Goal: Communication & Community: Answer question/provide support

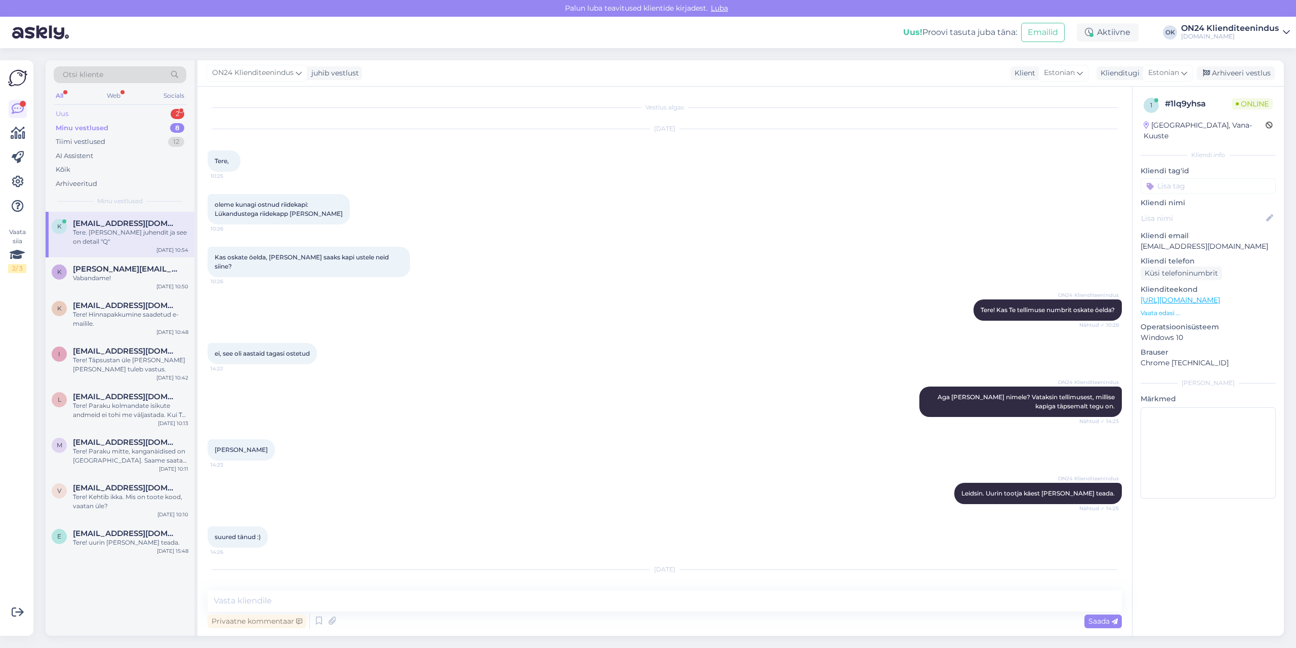
scroll to position [229, 0]
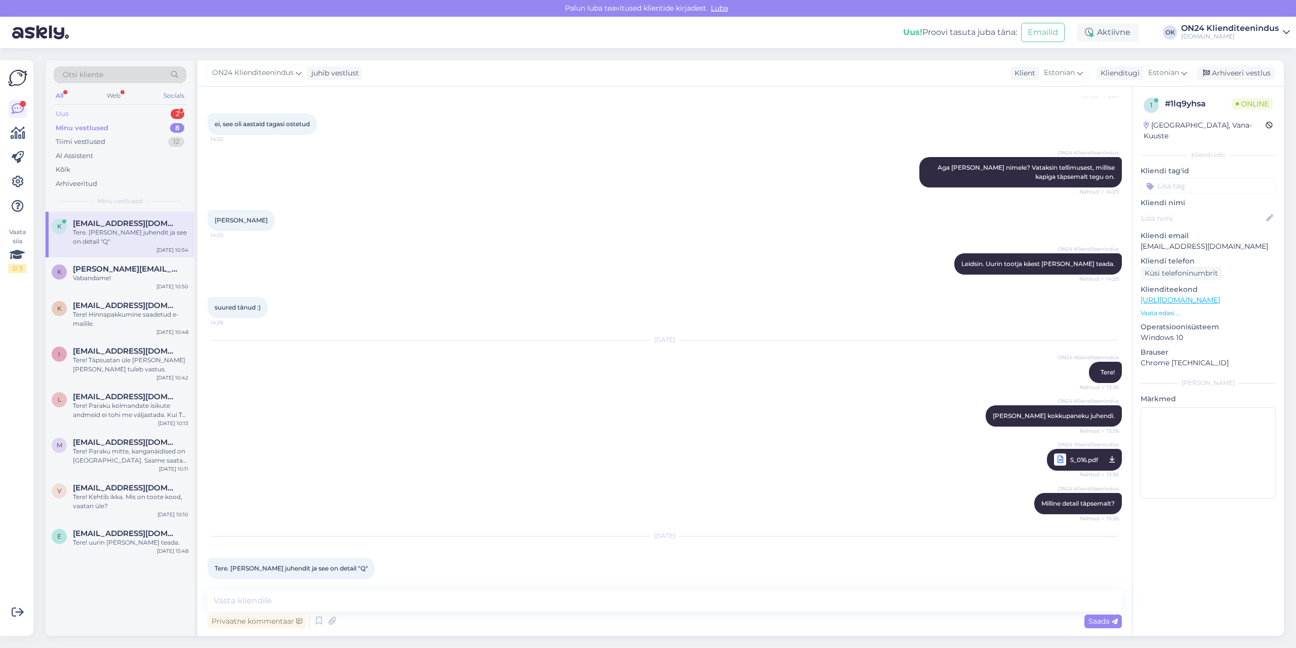
click at [115, 116] on div "Uus 2" at bounding box center [120, 114] width 133 height 14
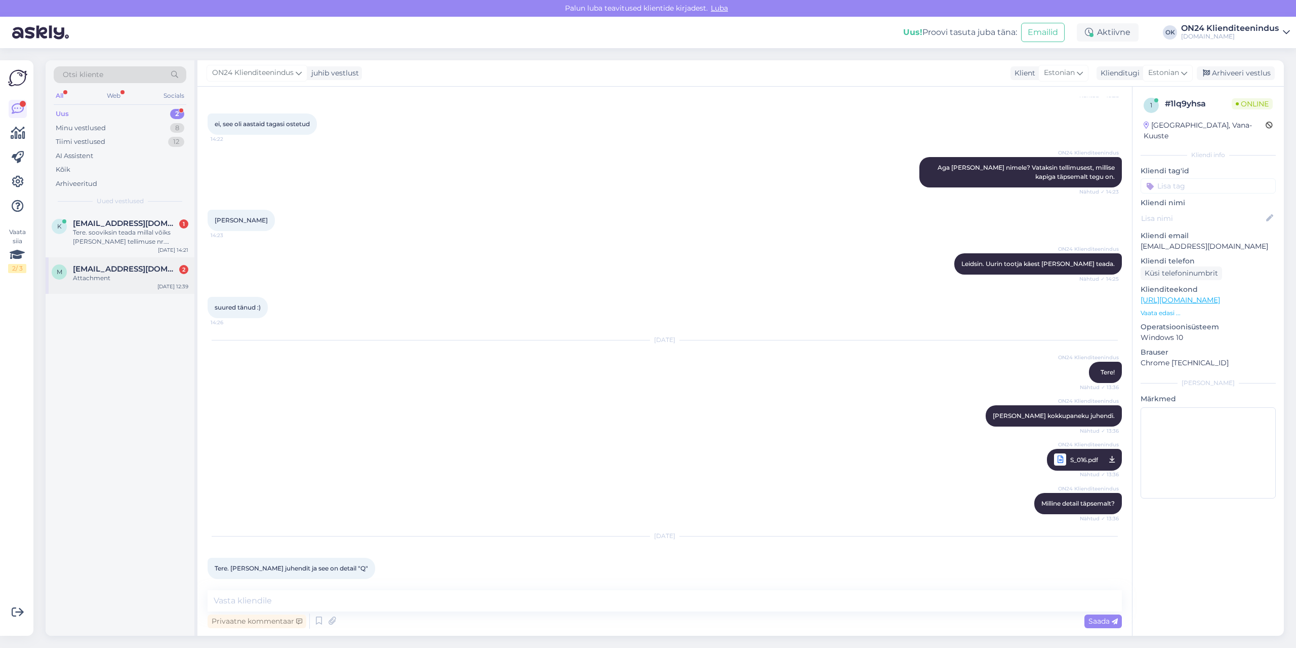
click at [110, 280] on div "Attachment" at bounding box center [130, 277] width 115 height 9
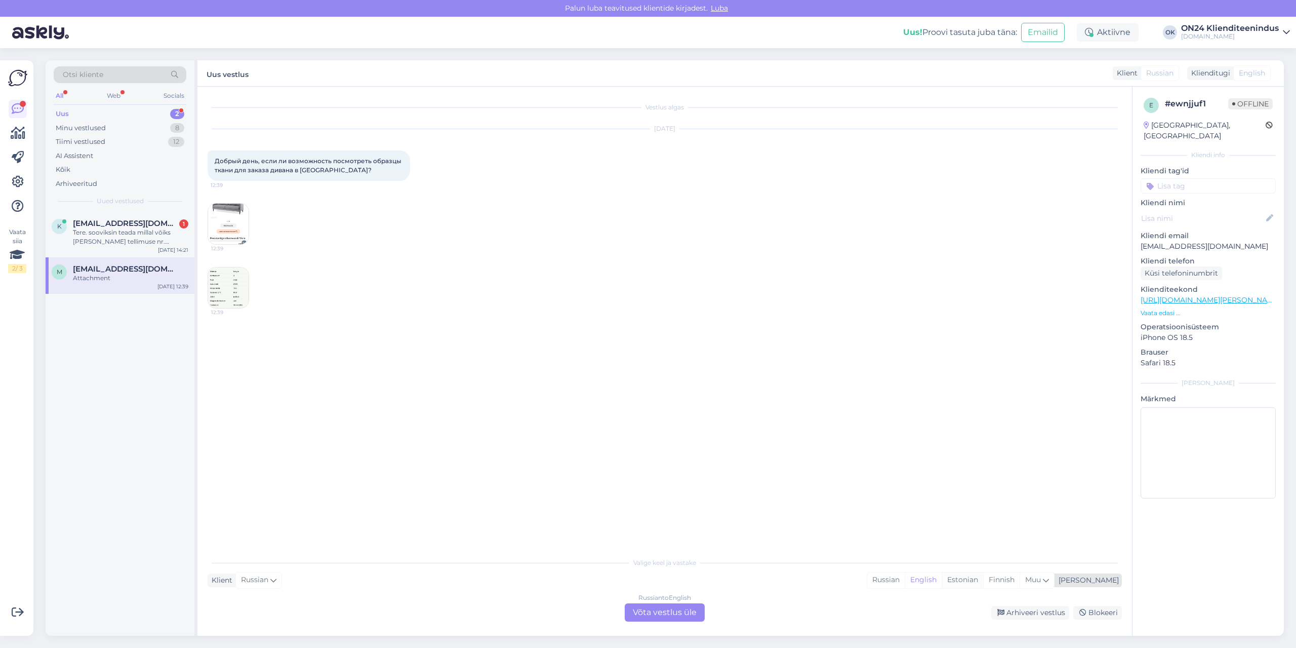
click at [983, 579] on div "Estonian" at bounding box center [963, 579] width 42 height 15
click at [666, 615] on div "Russian to Estonian Võta vestlus üle" at bounding box center [665, 612] width 80 height 18
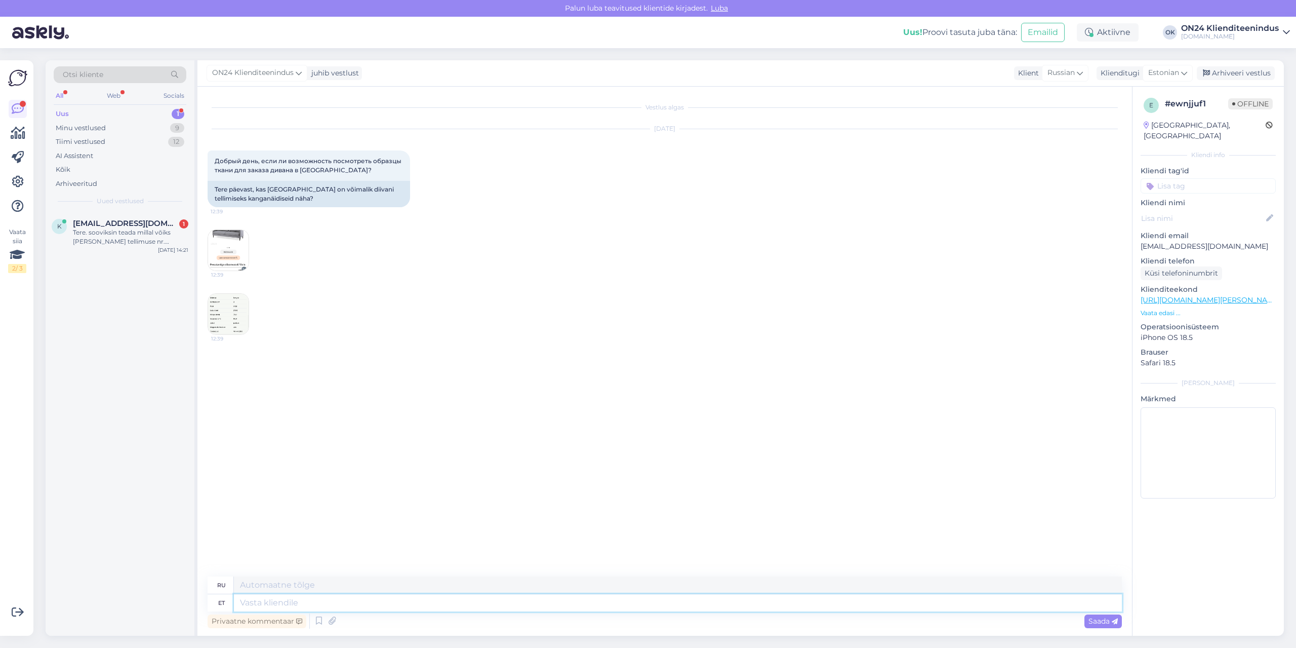
click at [578, 607] on textarea at bounding box center [678, 602] width 888 height 17
type textarea "Tere"
type textarea "Привет"
type textarea "Tere päevast!"
type textarea "Добрый день!"
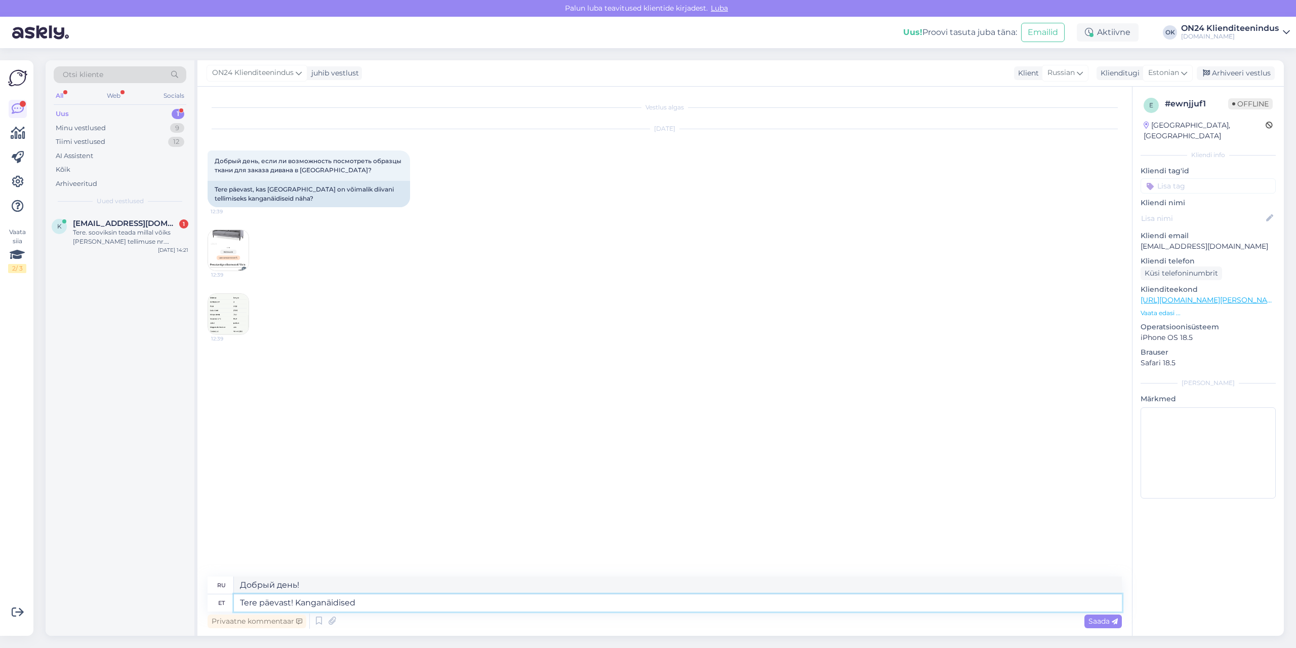
type textarea "Tere päevast! Kanganäidised a"
type textarea "Добрый день! Образцы тканей"
type textarea "Tere päevast! Kanganäidised asuvad"
type textarea "Добрый день! Образцы тканей находятся"
type textarea "Tere päevast! Kanganäidised asuvad [GEOGRAPHIC_DATA], k"
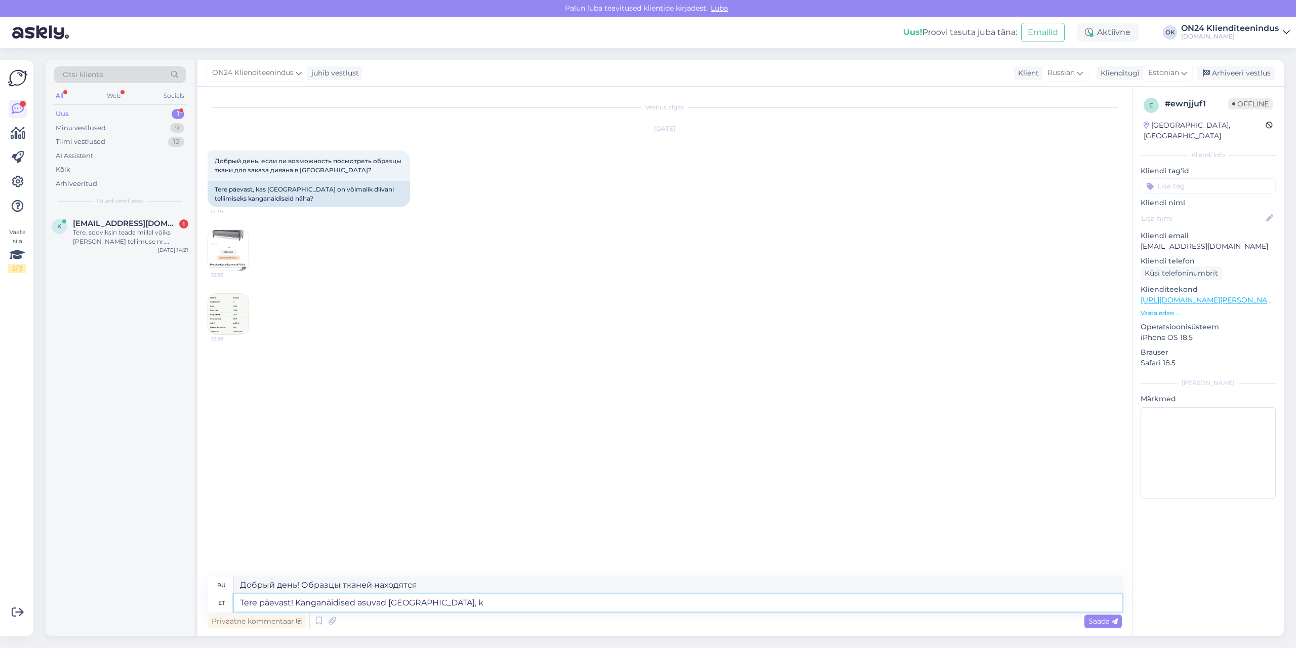
type textarea "Добрый день! Образцы тканей находятся в [GEOGRAPHIC_DATA]."
type textarea "Tere päevast! Kanganäidised asuvad [GEOGRAPHIC_DATA], kuid sa"
type textarea "Добрый день! Образцы тканей находятся в [GEOGRAPHIC_DATA], но"
type textarea "Tere päevast! Kanganäidised asuvad [GEOGRAPHIC_DATA], kuid [PERSON_NAME]"
type textarea "Добрый день! Образцы тканей находятся в [GEOGRAPHIC_DATA], но мы можем"
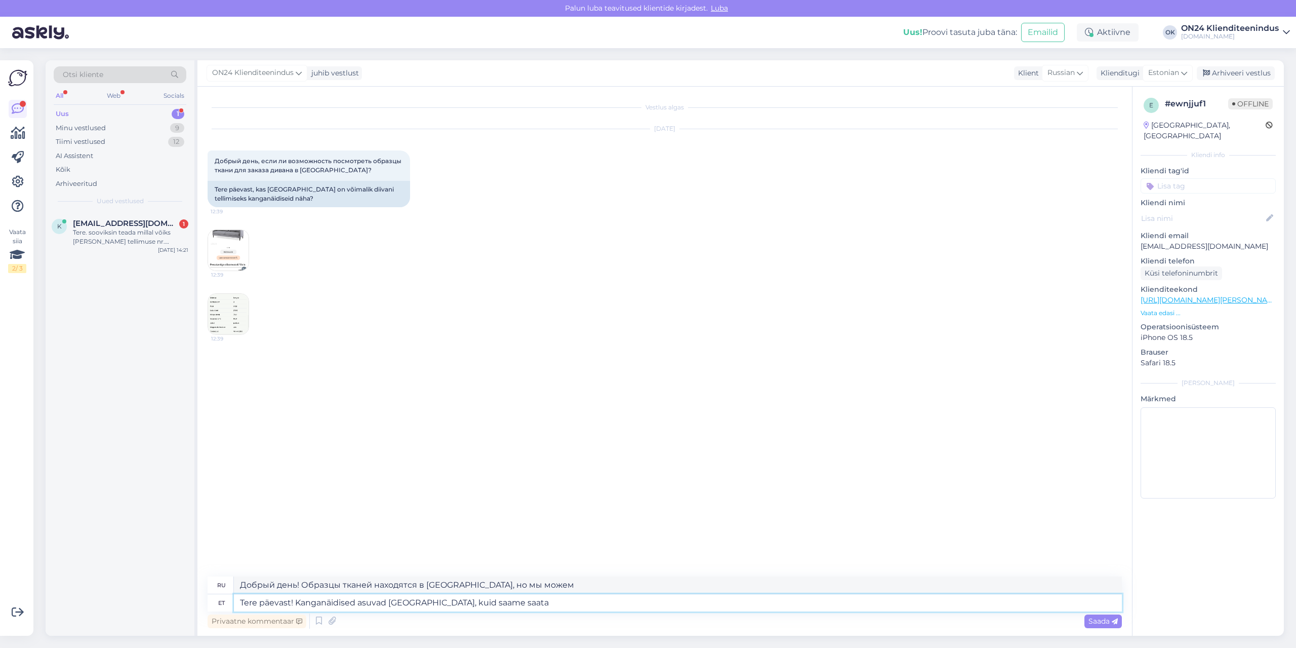
type textarea "Tere päevast! Kanganäidised asuvad [GEOGRAPHIC_DATA], kuid saame saata k"
type textarea "Добрый день! Образцы тканей находятся в [GEOGRAPHIC_DATA], но мы можем отправить"
type textarea "Tere päevast! Kanganäidised asuvad [GEOGRAPHIC_DATA], kuid saame saata ka l"
type textarea "Добрый день! Образцы тканей находятся в [GEOGRAPHIC_DATA], но мы также можем от…"
type textarea "Tere päevast! Kanganäidised asuvad [GEOGRAPHIC_DATA], kuid saame saata ka lihtk…"
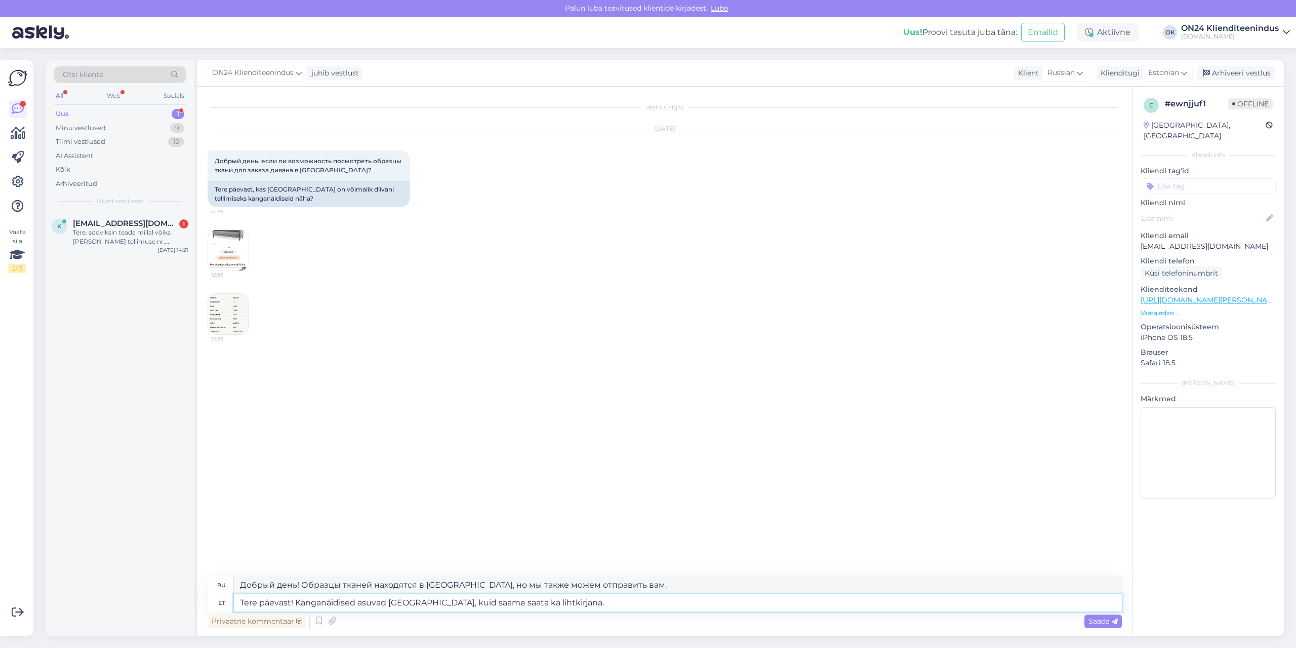
type textarea "Добрый день! Образцы тканей находятся в [GEOGRAPHIC_DATA], но мы также можем от…"
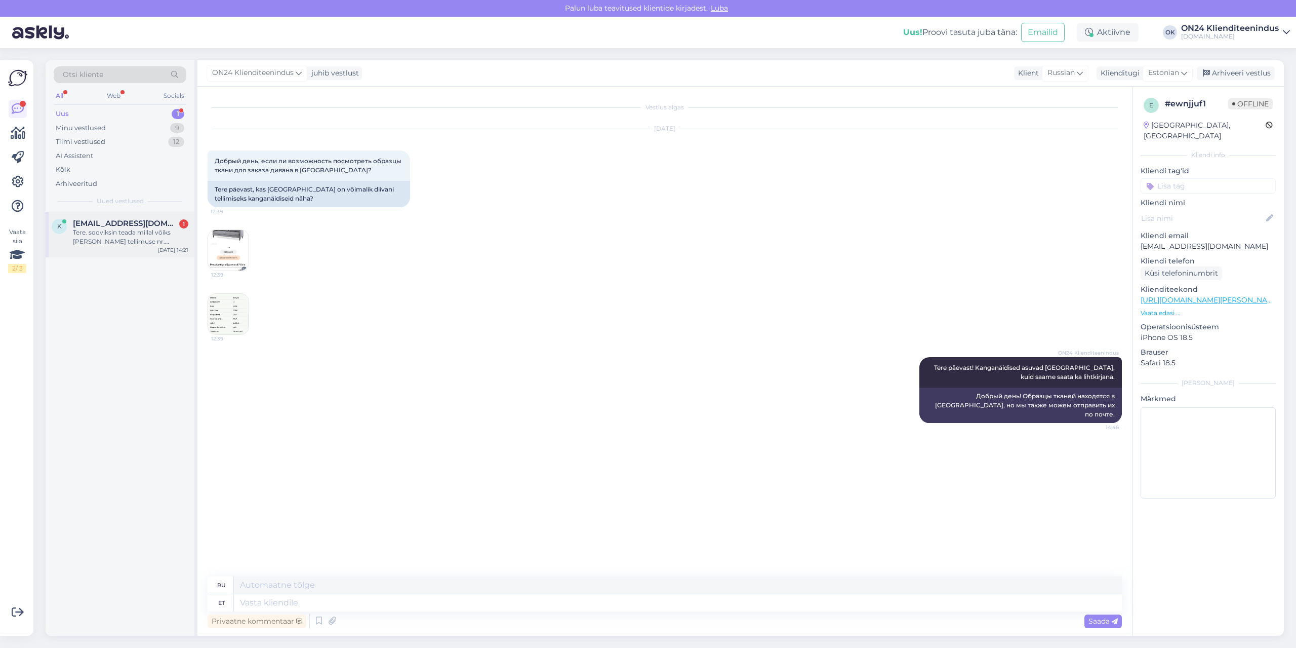
click at [111, 219] on span "[EMAIL_ADDRESS][DOMAIN_NAME]" at bounding box center [125, 223] width 105 height 9
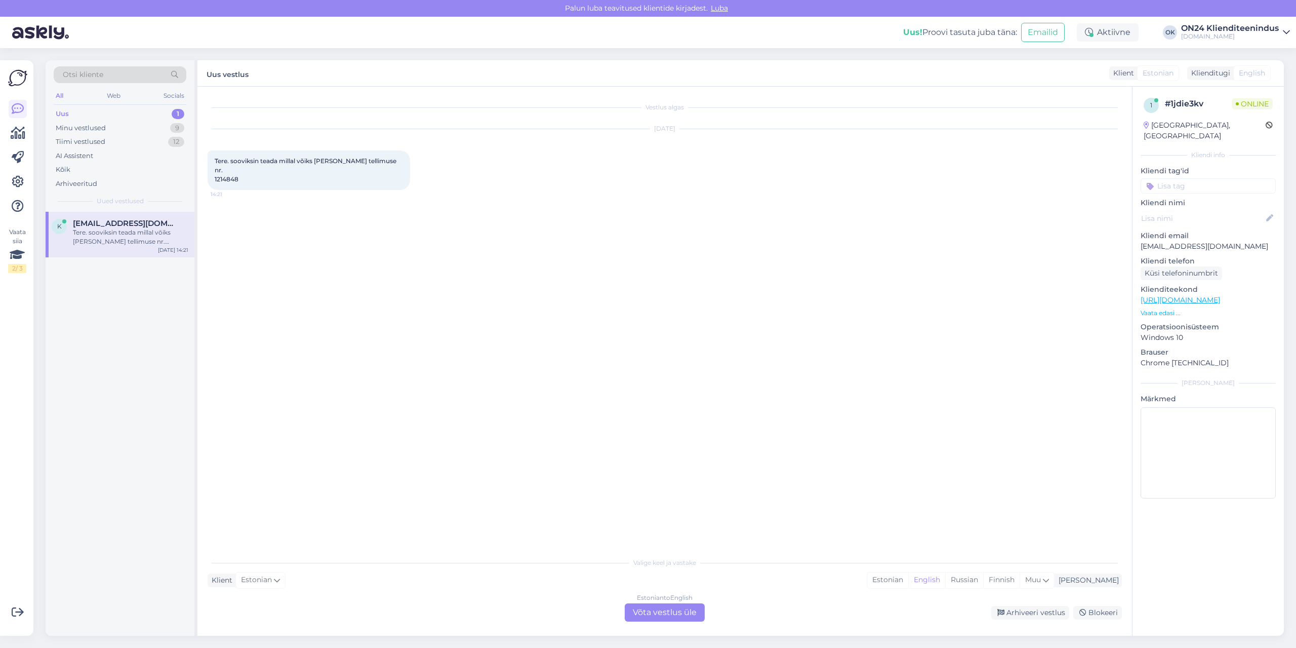
click at [232, 169] on span "Tere. sooviksin teada millal võiks [PERSON_NAME] tellimuse nr. 1214848" at bounding box center [306, 170] width 183 height 26
copy div "1214848 14:21"
drag, startPoint x: 925, startPoint y: 580, endPoint x: 908, endPoint y: 582, distance: 16.8
click at [909, 580] on div "Estonian" at bounding box center [887, 579] width 41 height 15
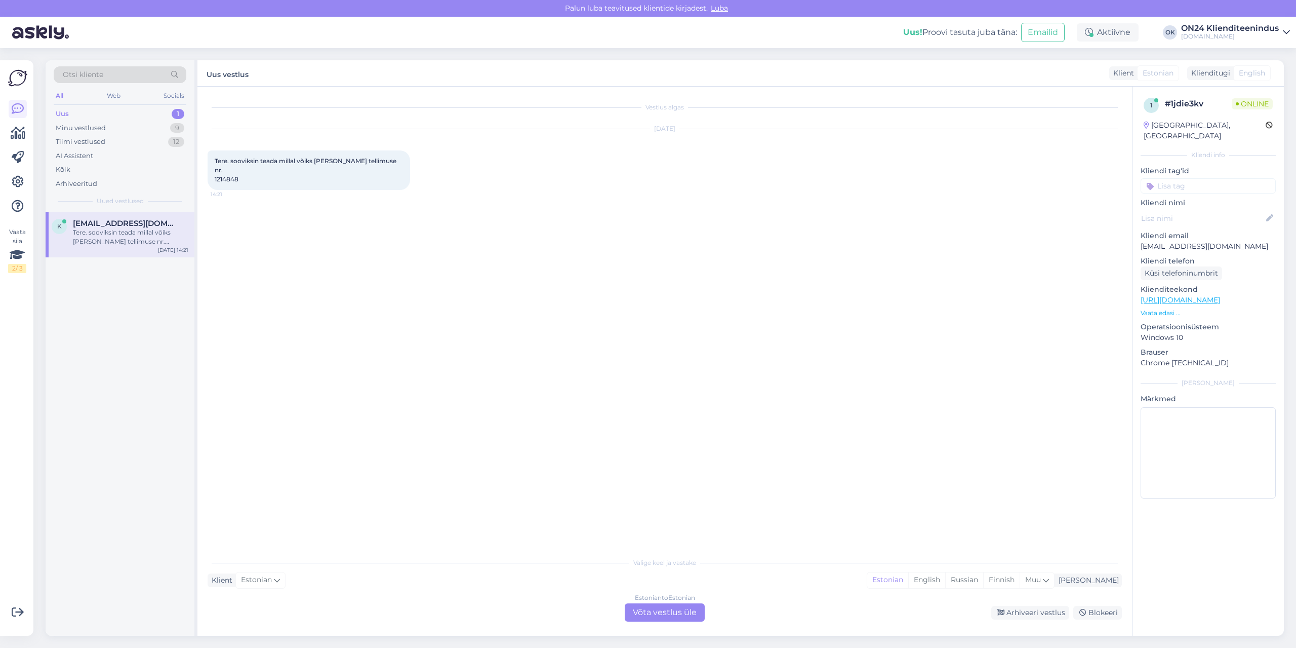
click at [687, 615] on div "Estonian to Estonian Võta vestlus üle" at bounding box center [665, 612] width 80 height 18
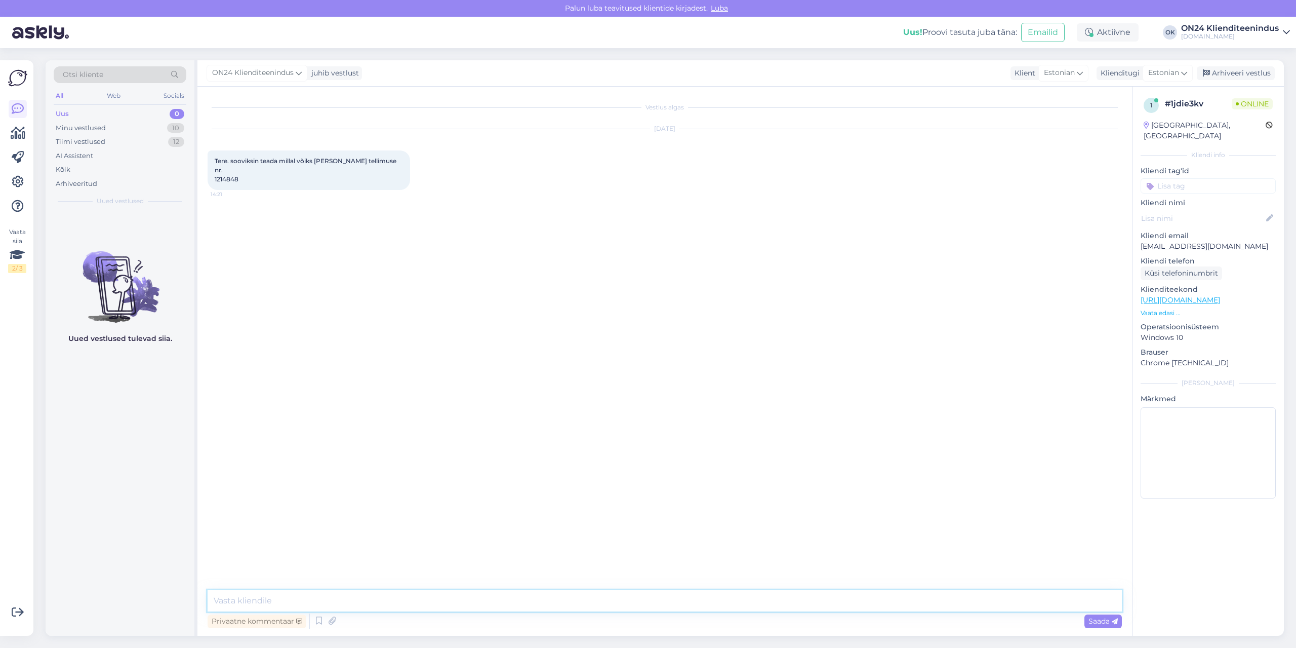
click at [629, 610] on textarea at bounding box center [665, 600] width 915 height 21
paste textarea "Kaubale on võimalik järele tulla ON24 jaotuskeskusesse alates [DATE] 10:00-st."
type textarea "Tere! Kaubale on võimalik järele tulla ON24 jaotuskeskusesse alates [DATE] 10:0…"
click at [239, 601] on textarea at bounding box center [665, 600] width 915 height 21
paste textarea "PS! ON24 ladu asub alates [DATE] uuel aadressil – [STREET_ADDRESS][PERSON_NAME]."
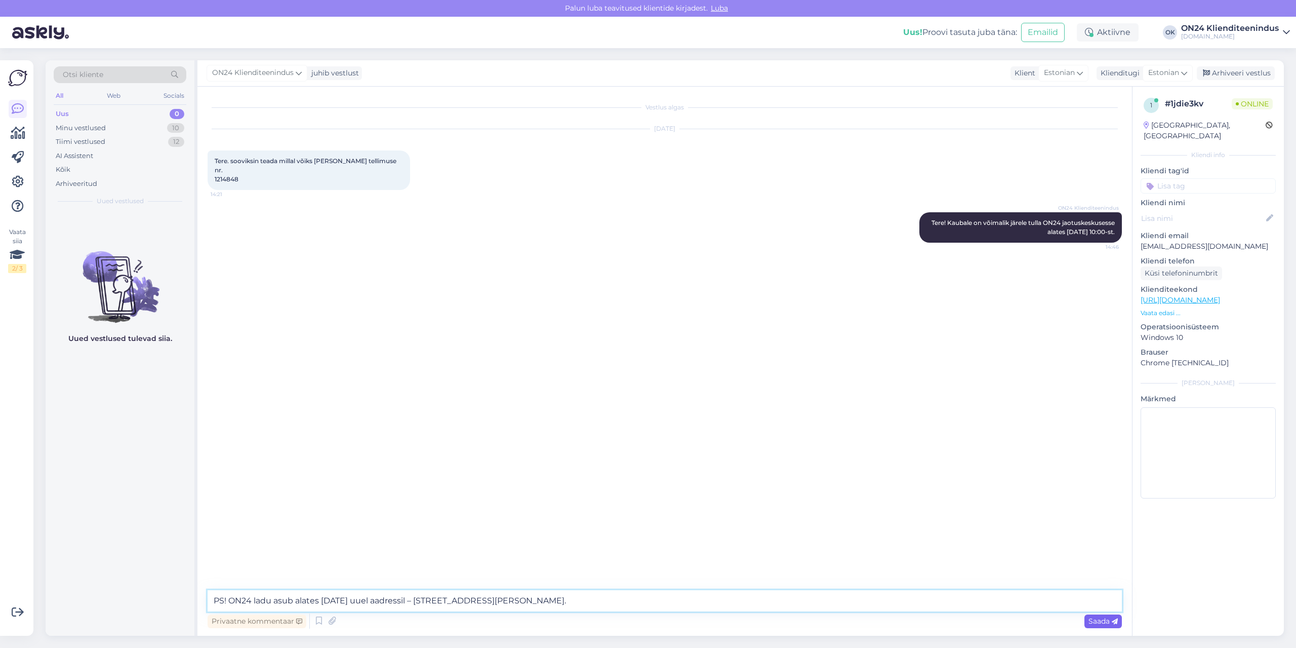
type textarea "PS! ON24 ladu asub alates [DATE] uuel aadressil – [STREET_ADDRESS][PERSON_NAME]."
click at [1114, 620] on icon at bounding box center [1115, 621] width 6 height 6
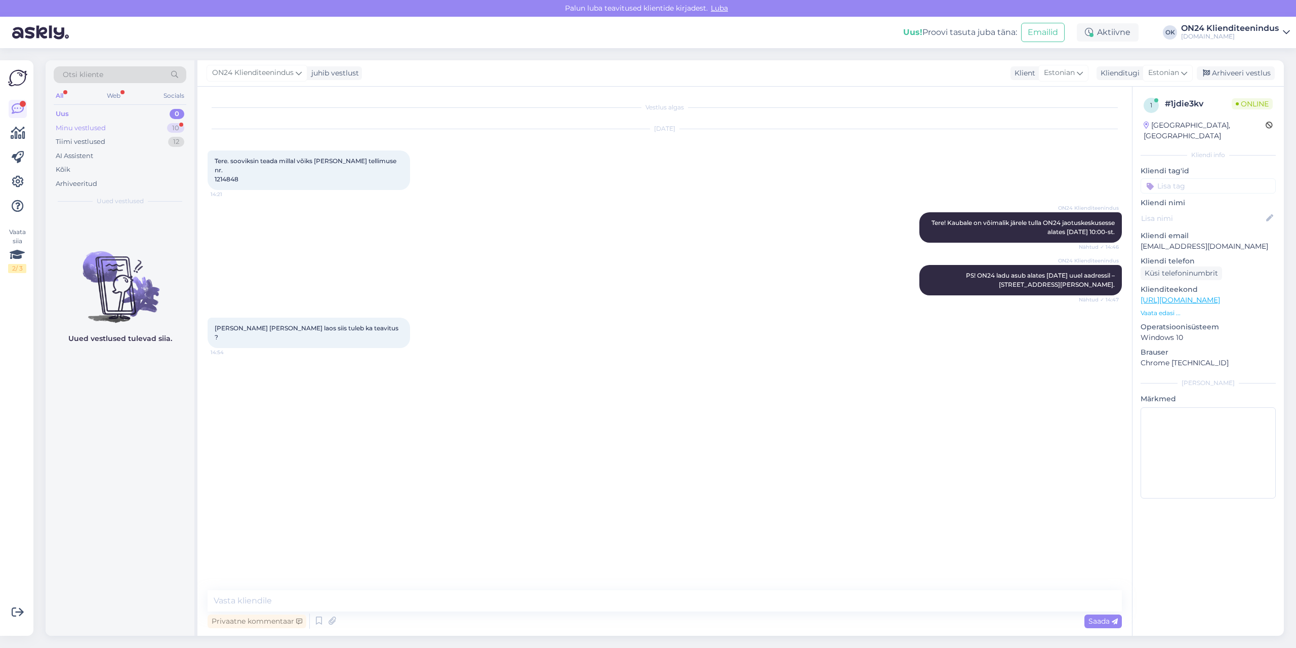
click at [85, 129] on div "Minu vestlused" at bounding box center [81, 128] width 50 height 10
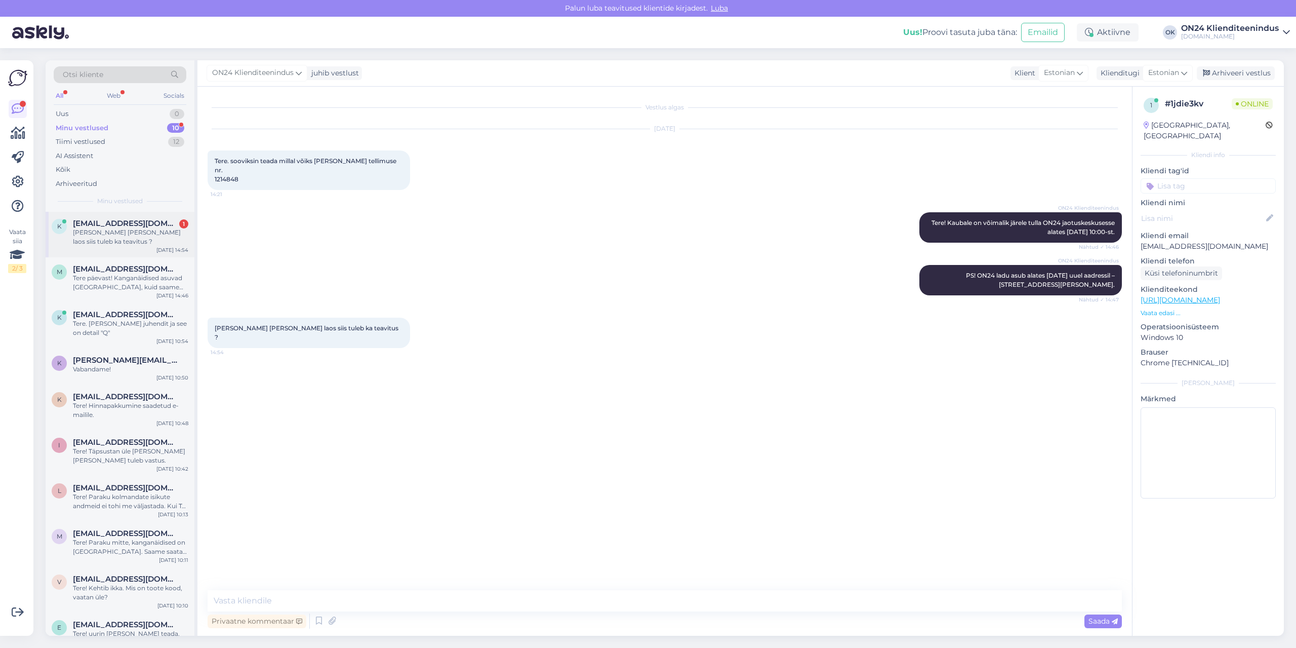
click at [83, 225] on span "[EMAIL_ADDRESS][DOMAIN_NAME]" at bounding box center [125, 223] width 105 height 9
click at [392, 598] on textarea at bounding box center [665, 600] width 915 height 21
type textarea "Jah."
